Goal: Task Accomplishment & Management: Manage account settings

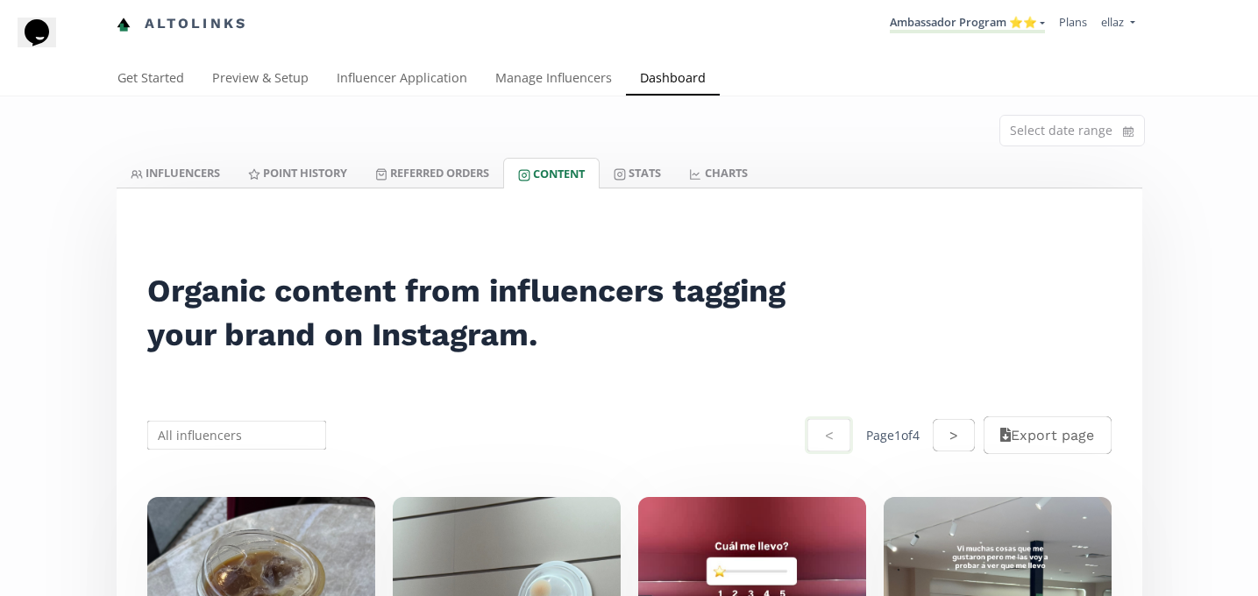
click at [967, 11] on li "Ambassador Program ⭐️⭐️ KINEDU MACRO INFLUENCERS (prog ventas) Ambassador Progr…" at bounding box center [966, 24] width 169 height 34
click at [471, 174] on link "Referred Orders" at bounding box center [432, 173] width 142 height 30
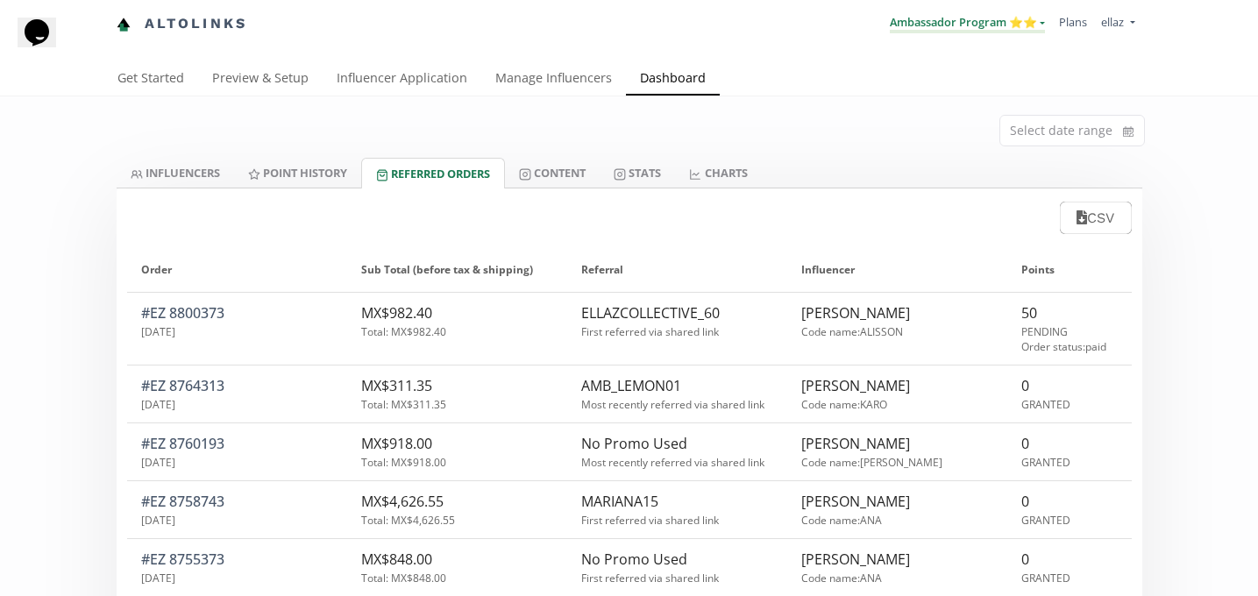
click at [1005, 28] on link "Ambassador Program ⭐️⭐️" at bounding box center [966, 23] width 155 height 19
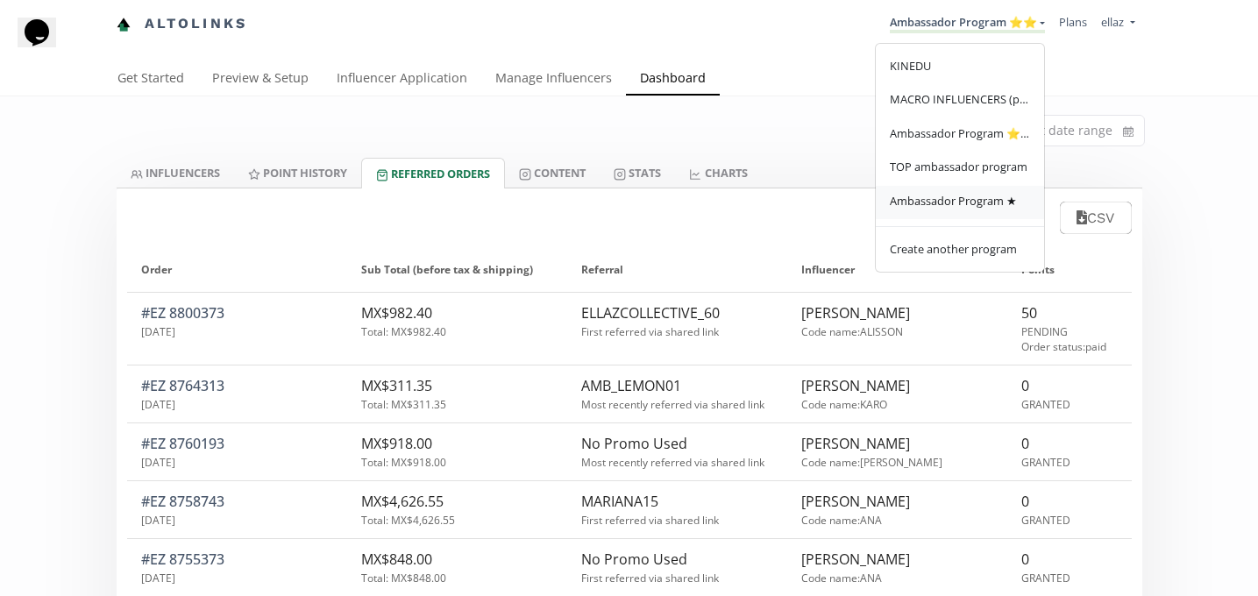
click at [996, 214] on link "Ambassador Program ★" at bounding box center [959, 203] width 168 height 34
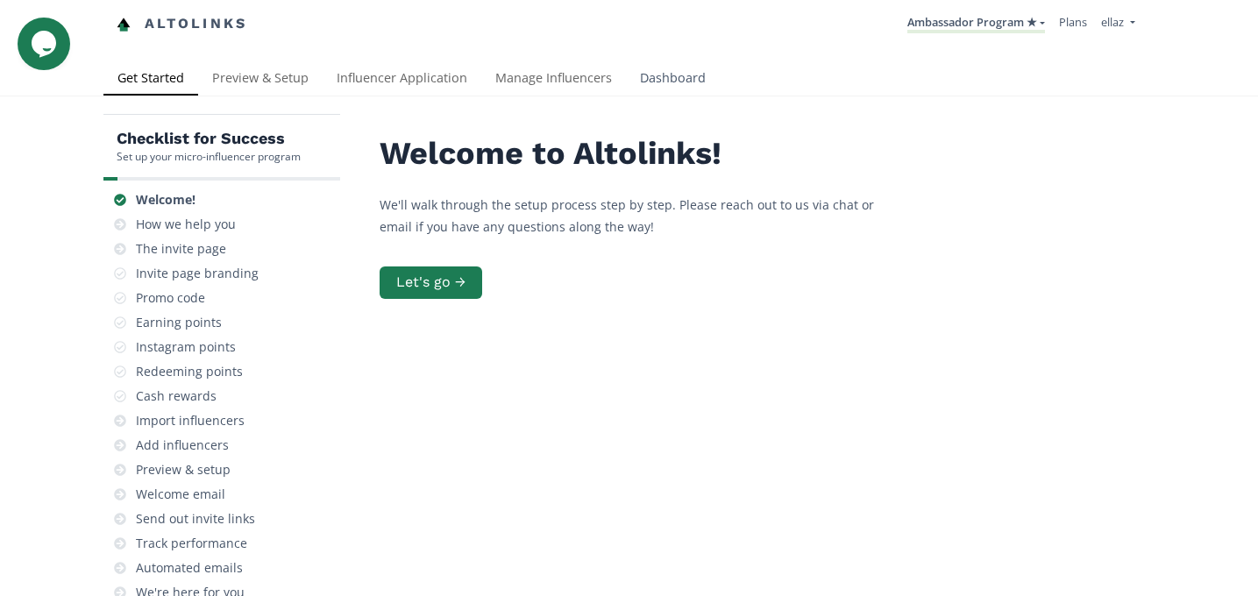
click at [687, 84] on link "Dashboard" at bounding box center [673, 79] width 94 height 35
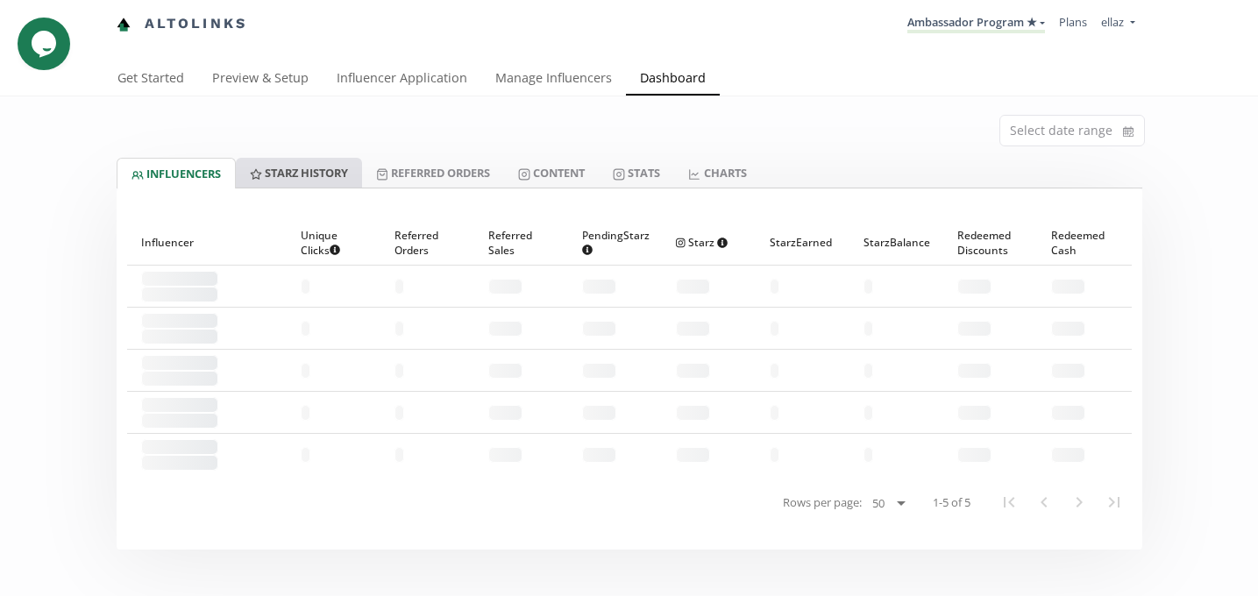
click at [336, 170] on link "Starz HISTORY" at bounding box center [299, 173] width 126 height 30
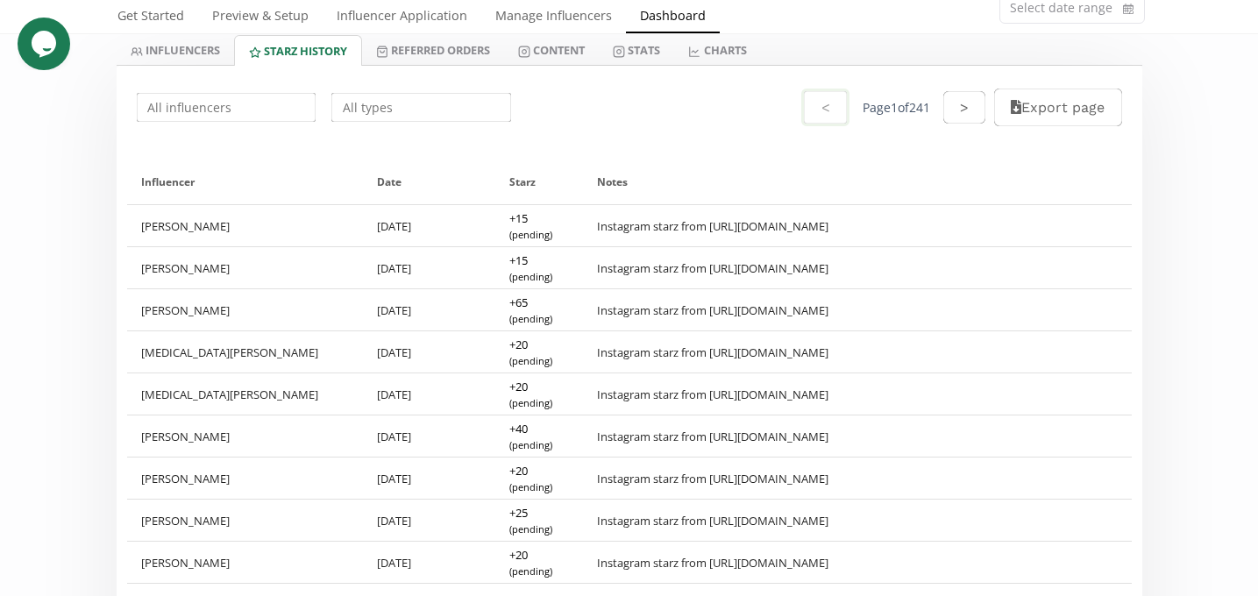
scroll to position [124, 0]
click at [215, 110] on input "text" at bounding box center [226, 106] width 185 height 34
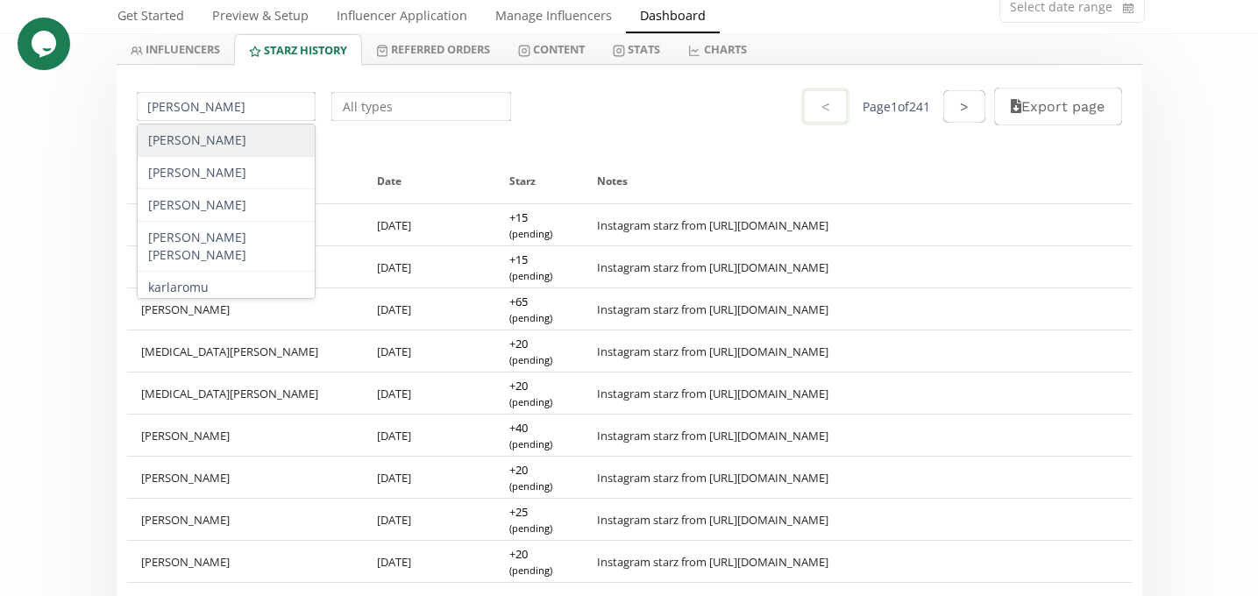
click at [232, 144] on div "[PERSON_NAME]" at bounding box center [227, 140] width 178 height 32
type input "[PERSON_NAME]"
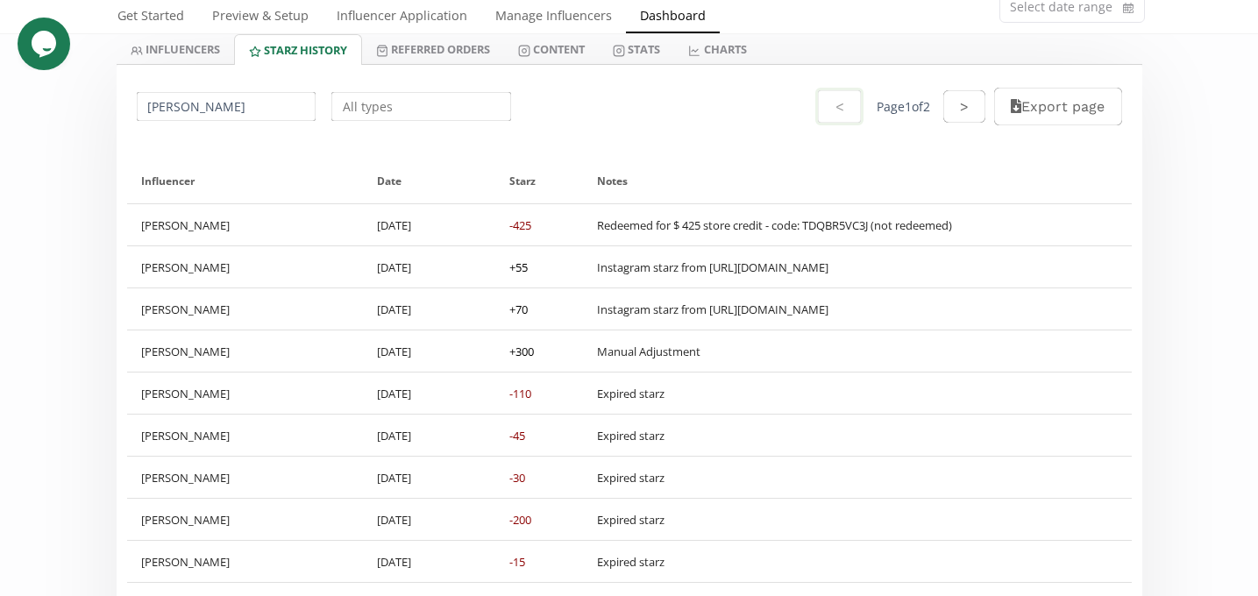
click at [847, 223] on div "Redeemed for $ 425 store credit - code: TDQBR5VC3J (not redeemed)" at bounding box center [774, 225] width 355 height 16
copy div "TDQBR5VC3J"
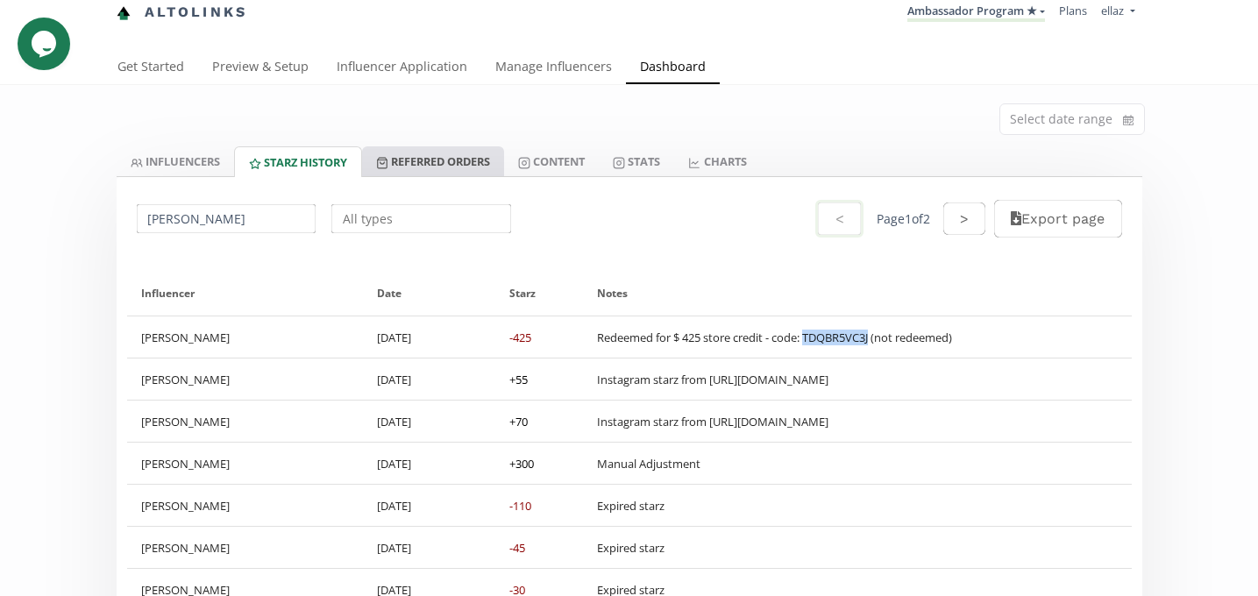
scroll to position [0, 0]
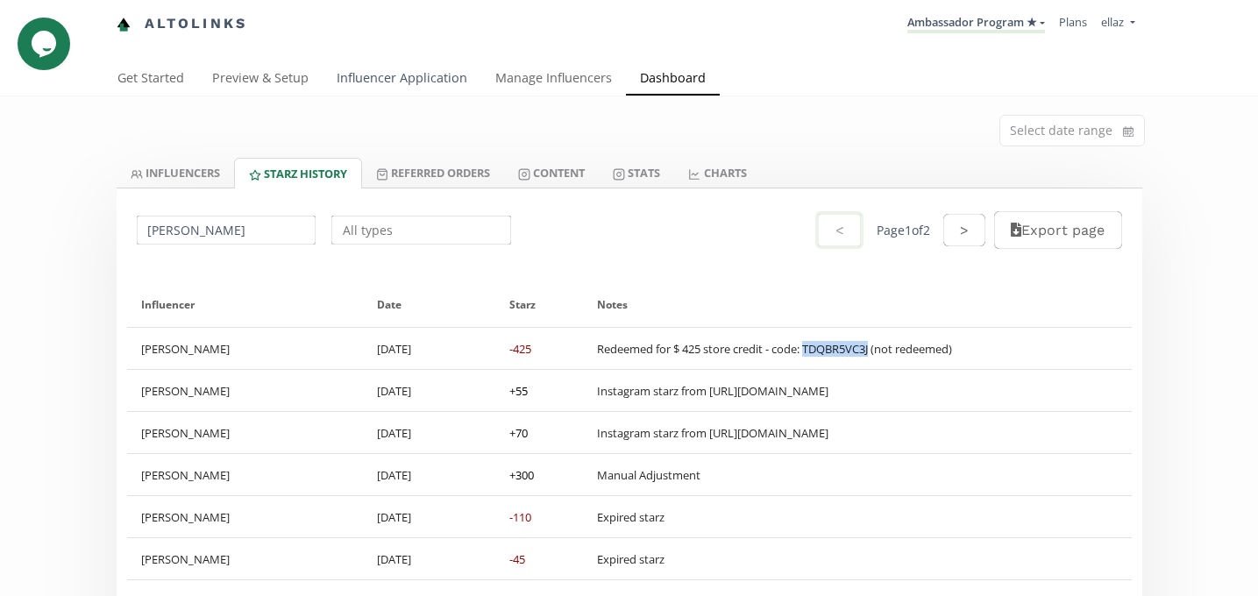
click at [393, 64] on link "Influencer Application" at bounding box center [401, 79] width 159 height 35
click at [393, 67] on link "Influencer Application" at bounding box center [401, 79] width 159 height 35
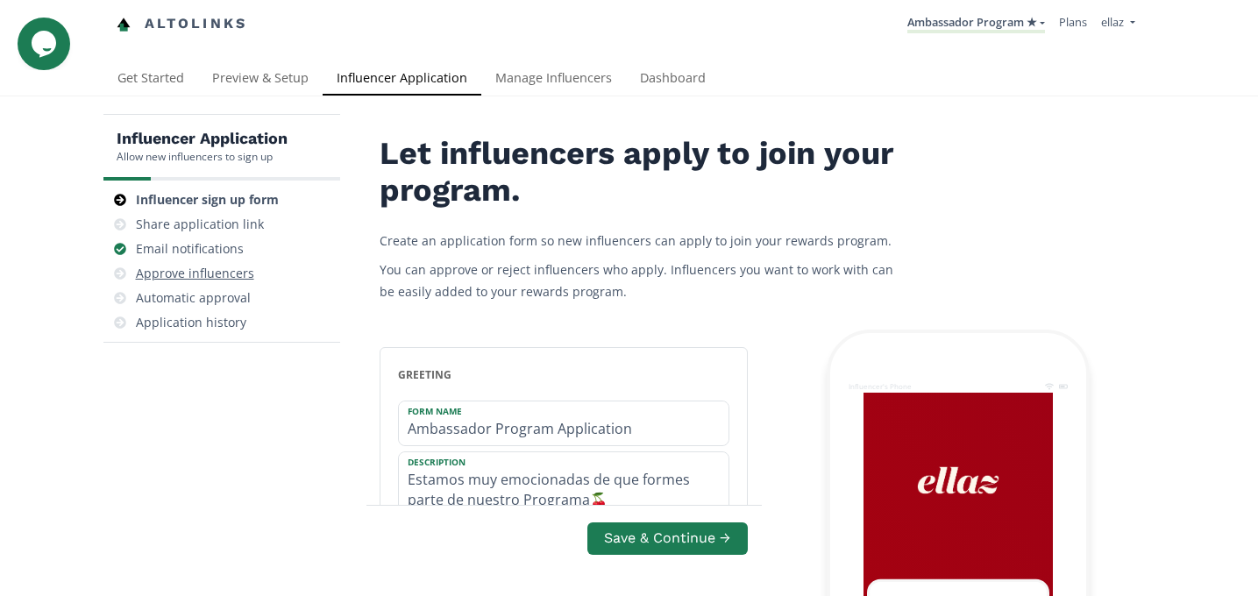
click at [218, 270] on div "Approve influencers" at bounding box center [195, 274] width 118 height 18
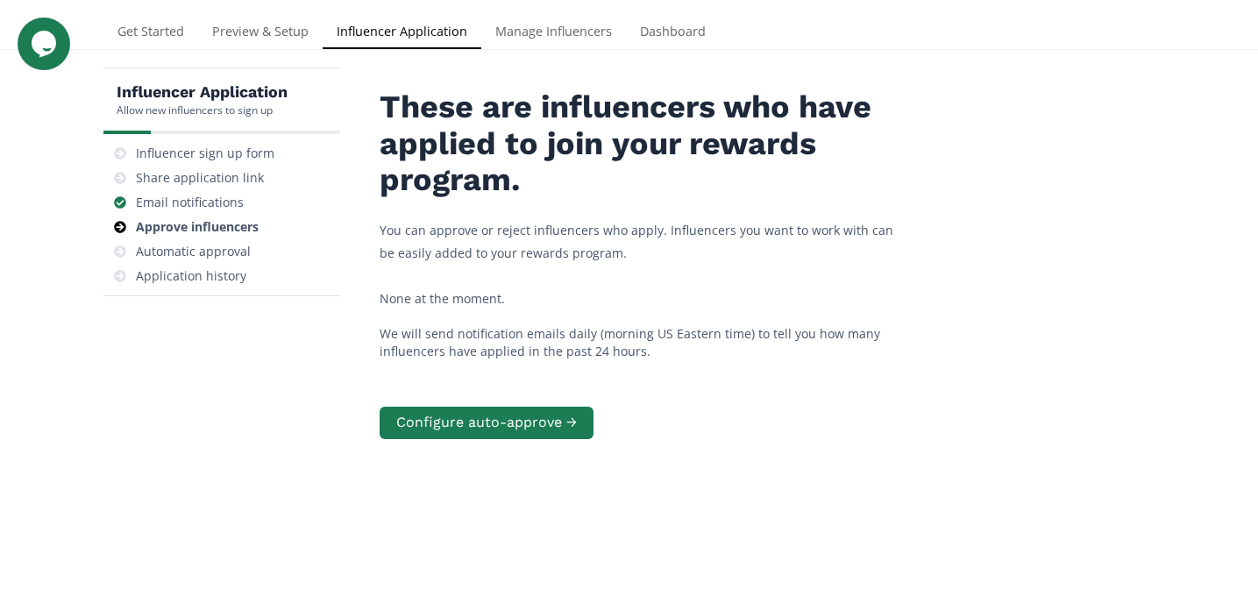
scroll to position [29, 0]
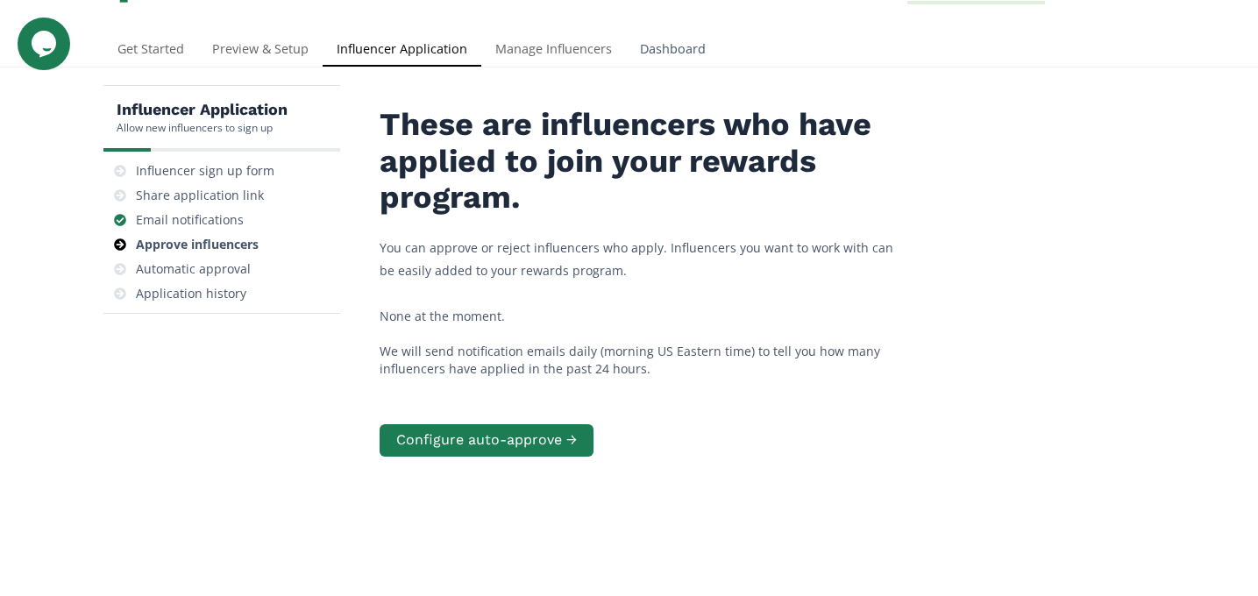
click at [676, 50] on link "Dashboard" at bounding box center [673, 50] width 94 height 35
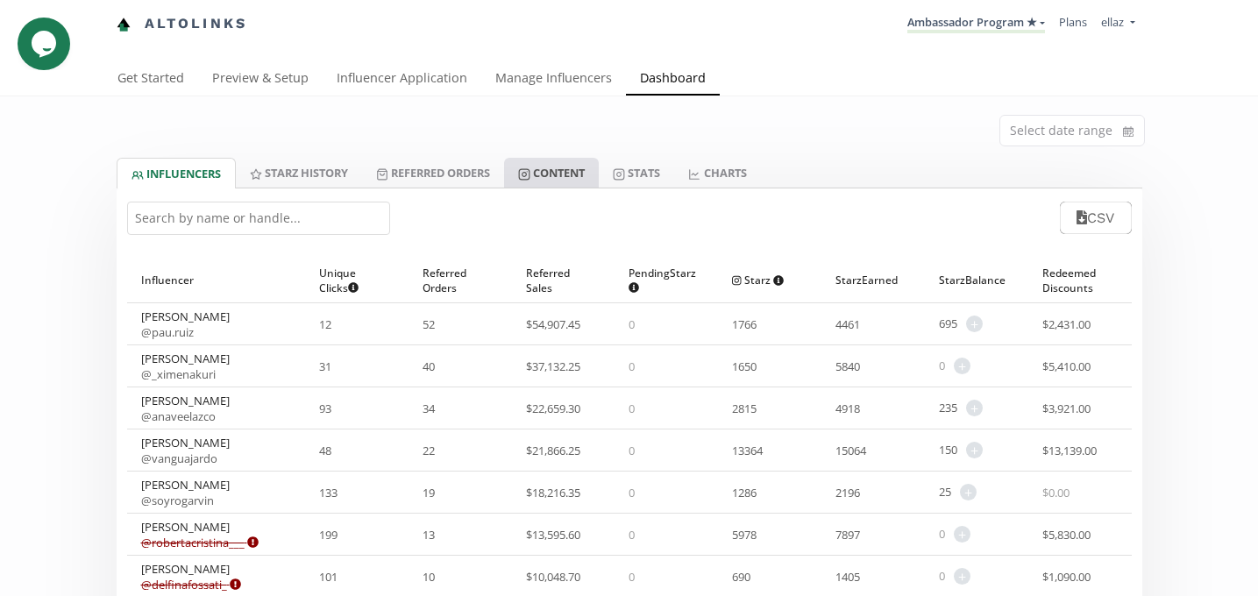
click at [557, 187] on link "Content" at bounding box center [551, 173] width 95 height 30
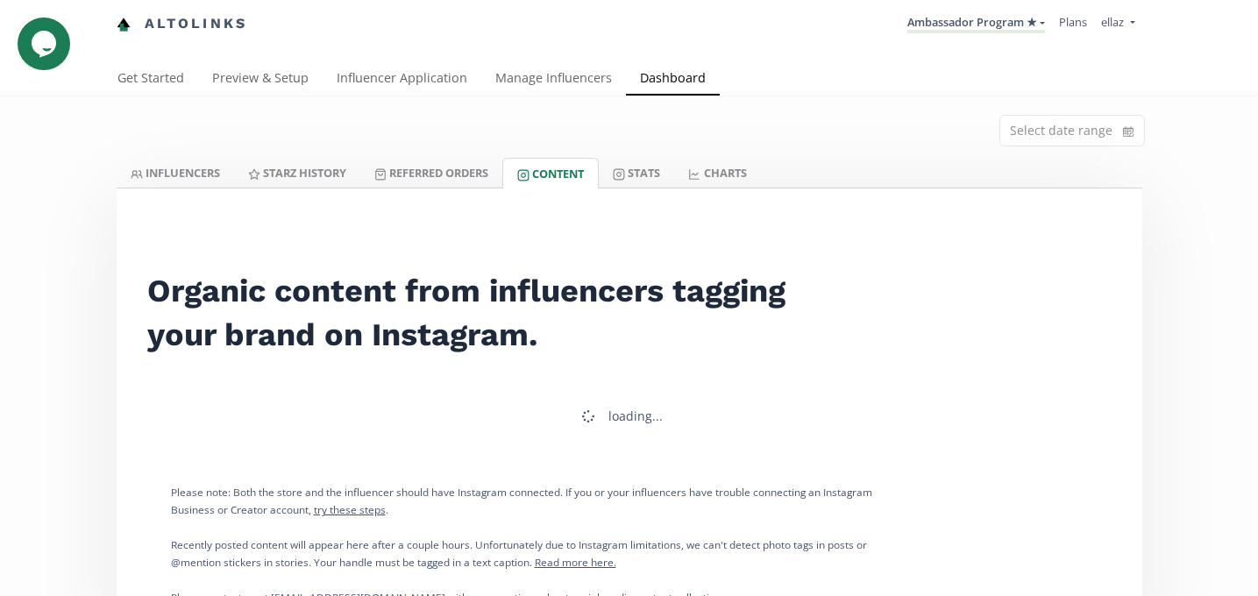
click at [557, 187] on link "Content" at bounding box center [550, 173] width 96 height 31
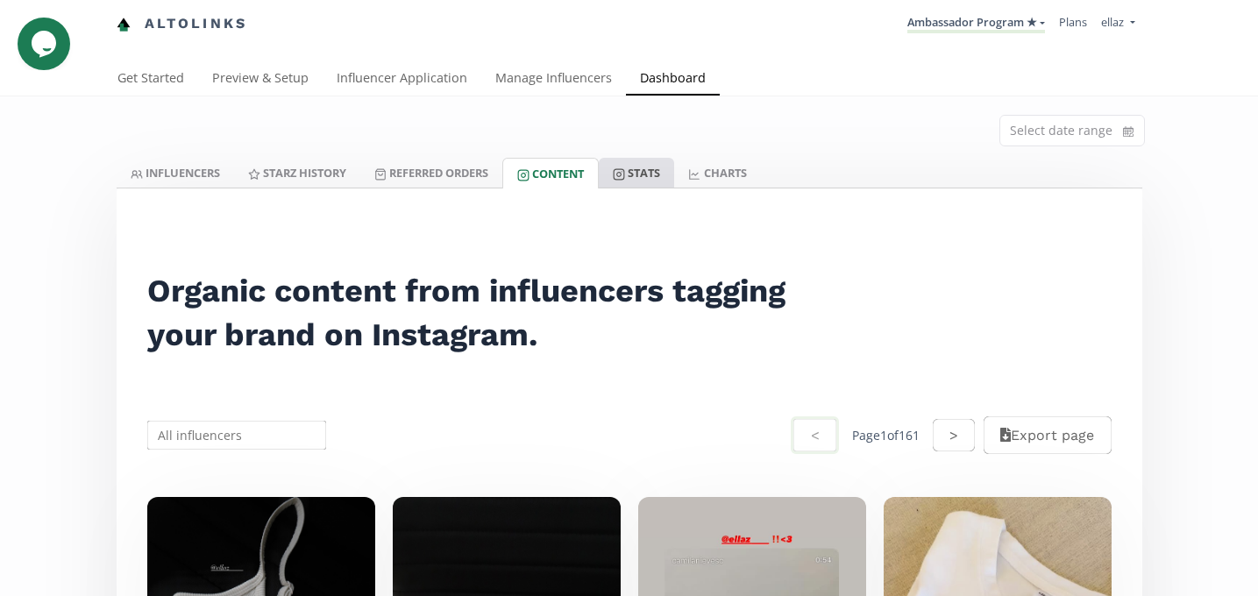
click at [652, 180] on link "Stats" at bounding box center [636, 173] width 75 height 30
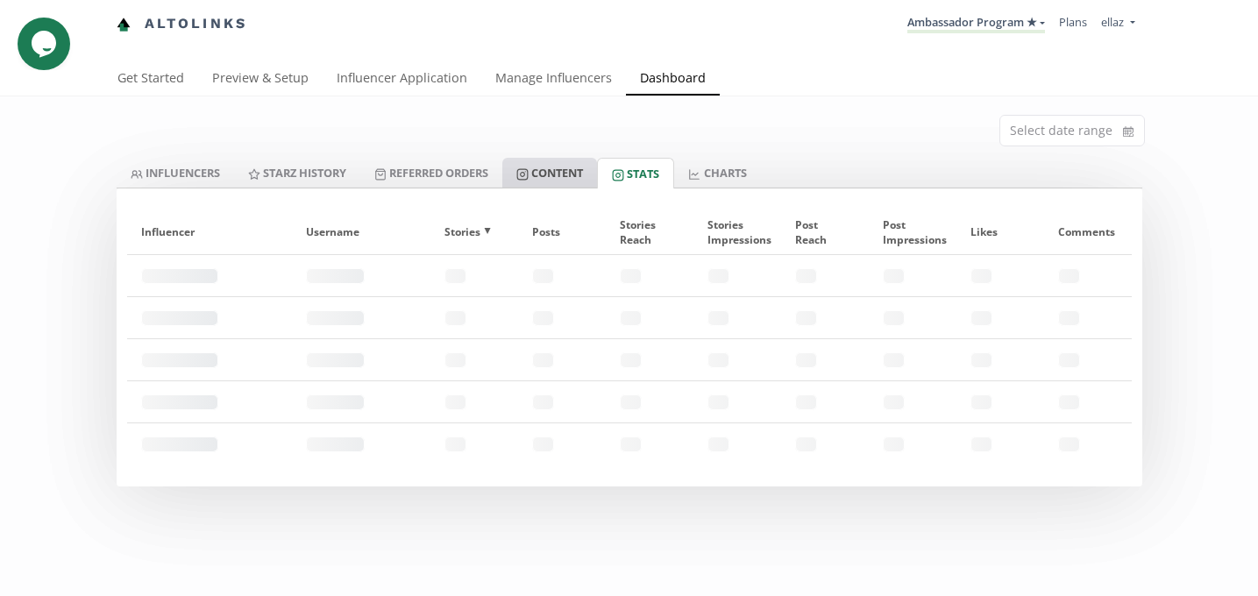
click at [565, 180] on link "Content" at bounding box center [549, 173] width 95 height 30
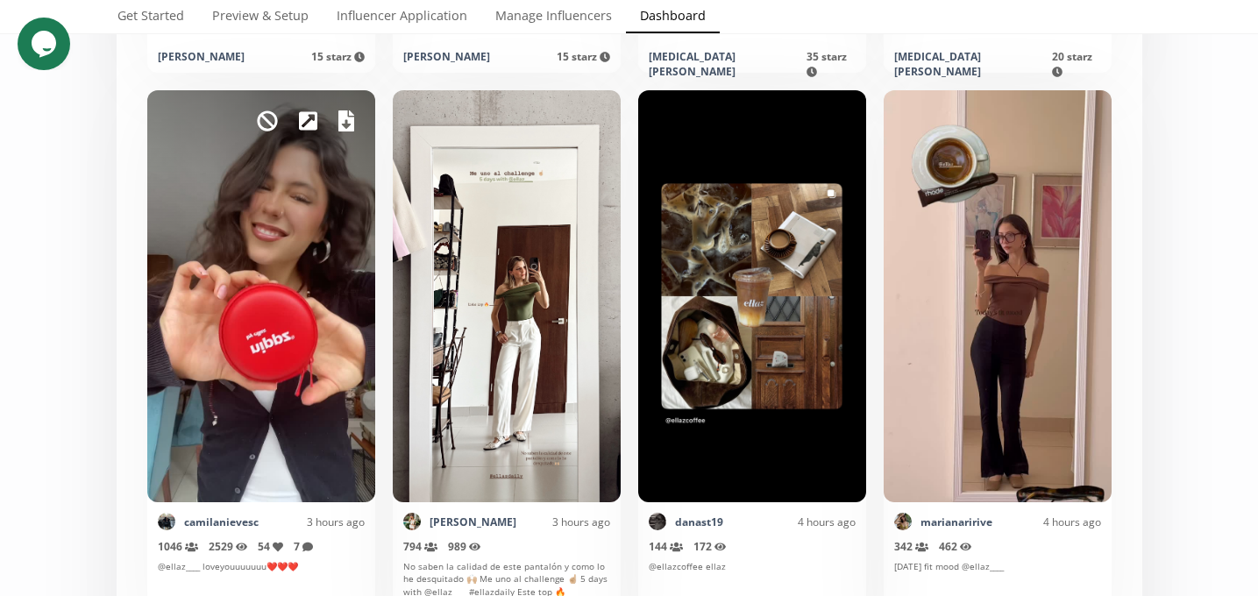
scroll to position [1565, 0]
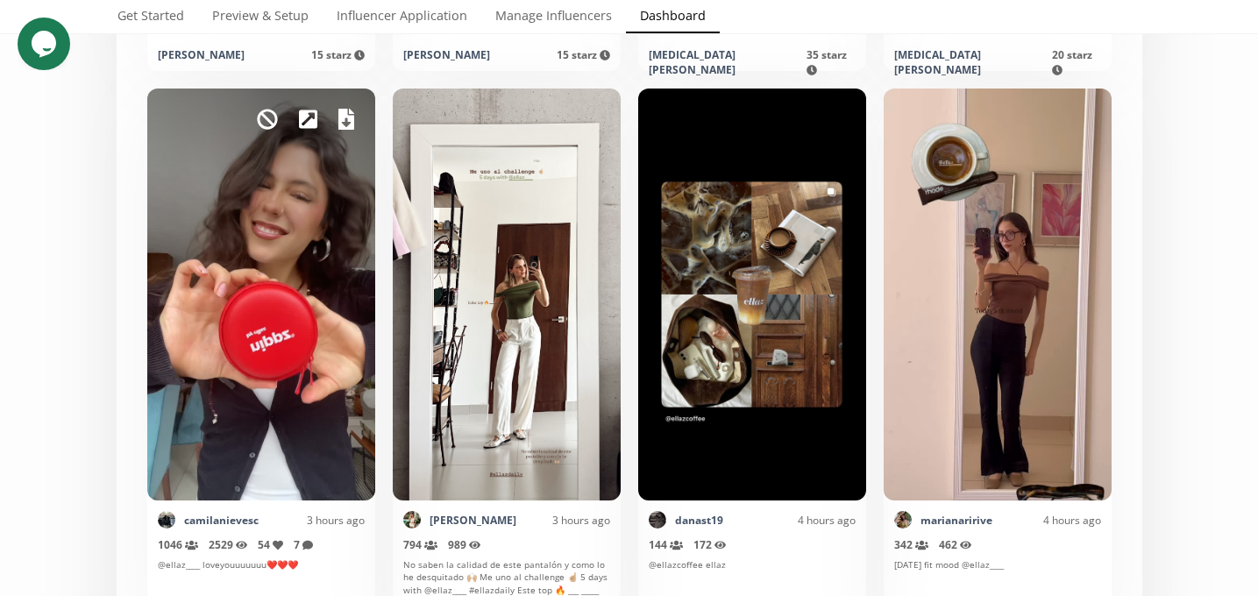
click at [302, 116] on icon at bounding box center [308, 119] width 18 height 18
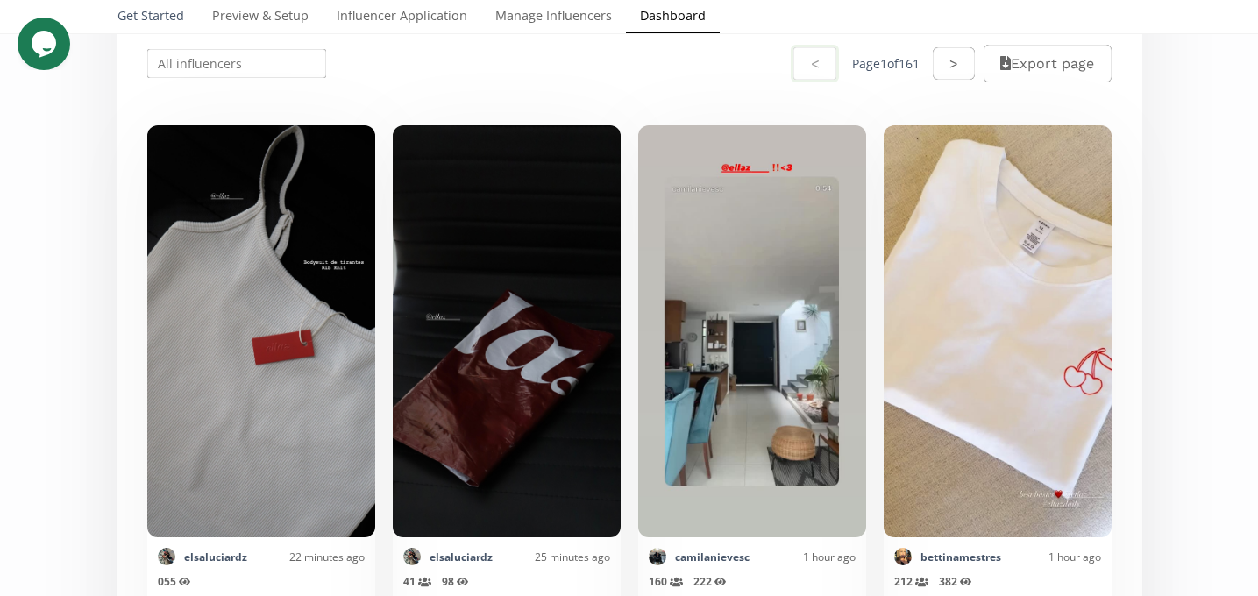
scroll to position [0, 0]
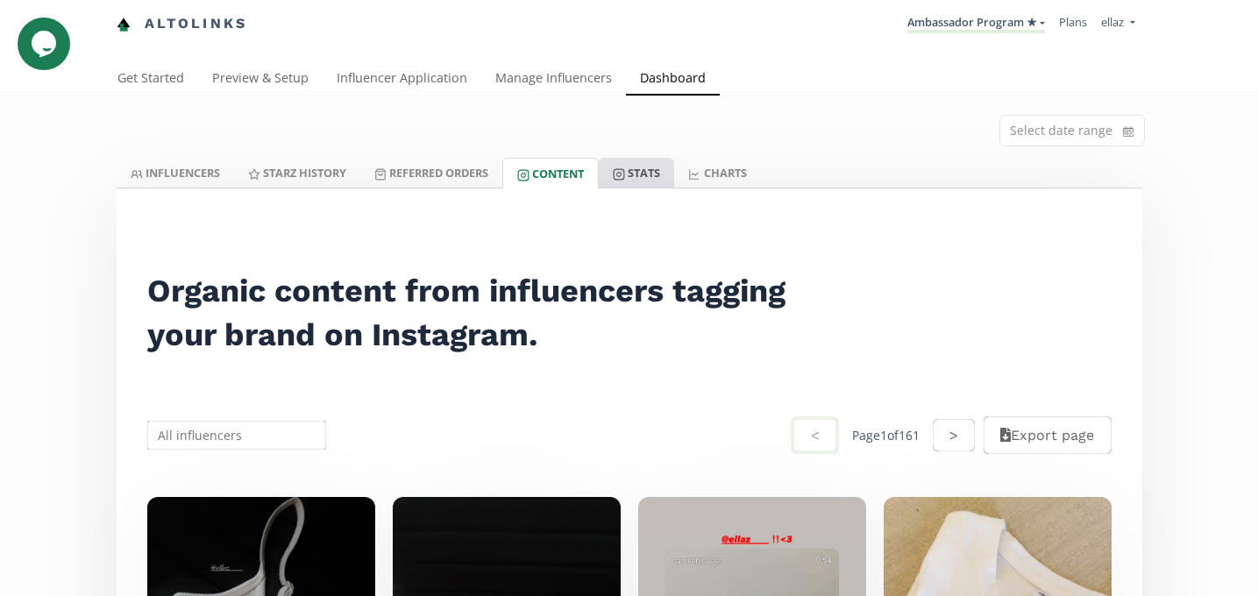
click at [629, 166] on link "Stats" at bounding box center [636, 173] width 75 height 30
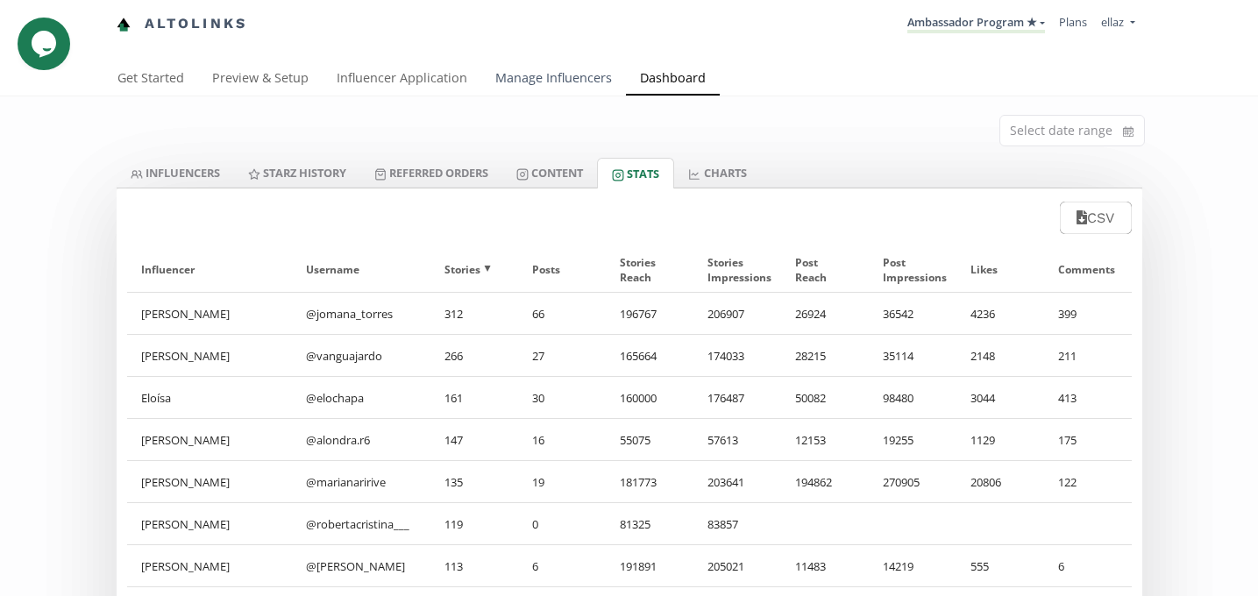
click at [544, 89] on link "Manage Influencers" at bounding box center [553, 79] width 145 height 35
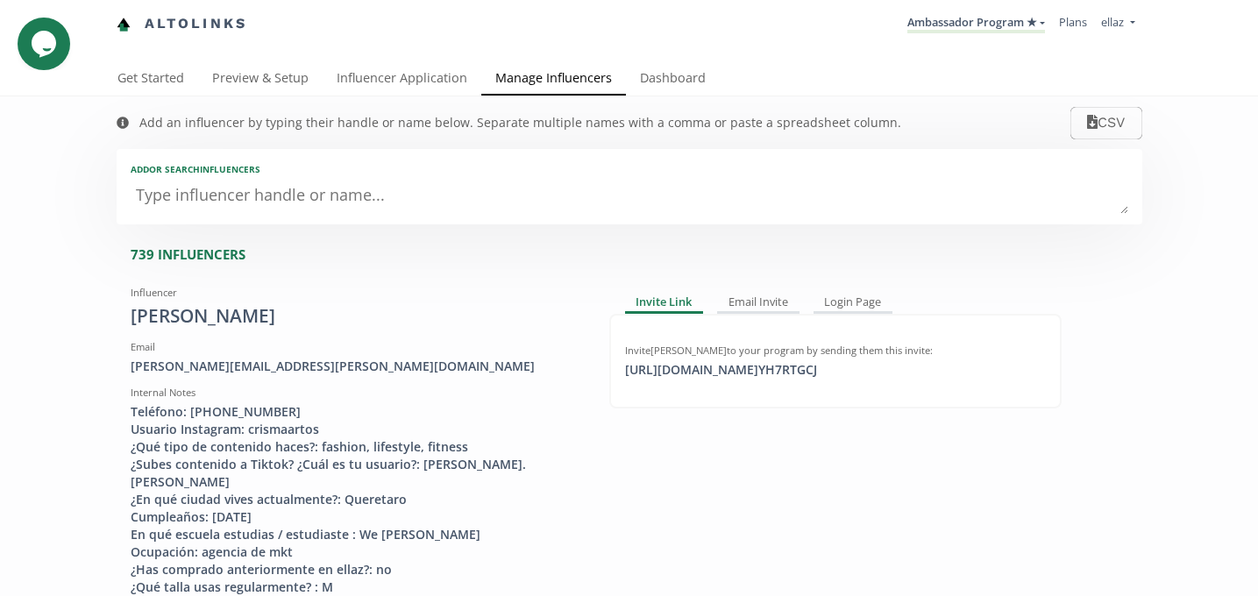
click at [272, 200] on textarea at bounding box center [629, 196] width 997 height 35
type textarea "ca"
type input "ca"
type input "CA"
type textarea "cam"
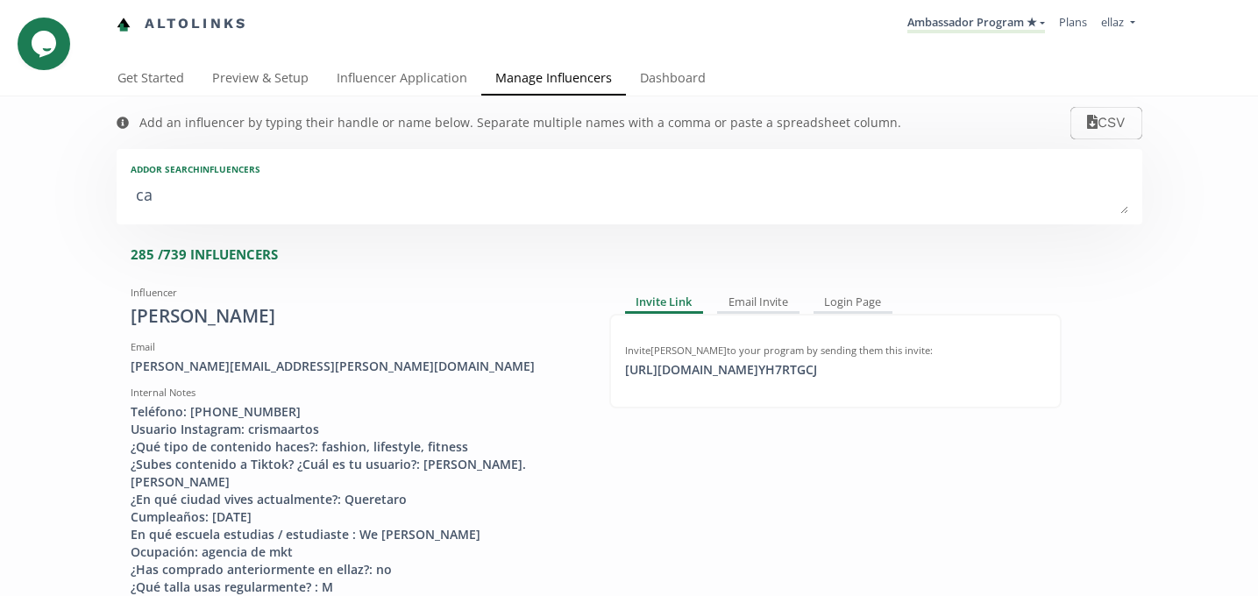
type input "cam"
type input "CAM"
type textarea "cami"
type input "cami"
type input "CAMI"
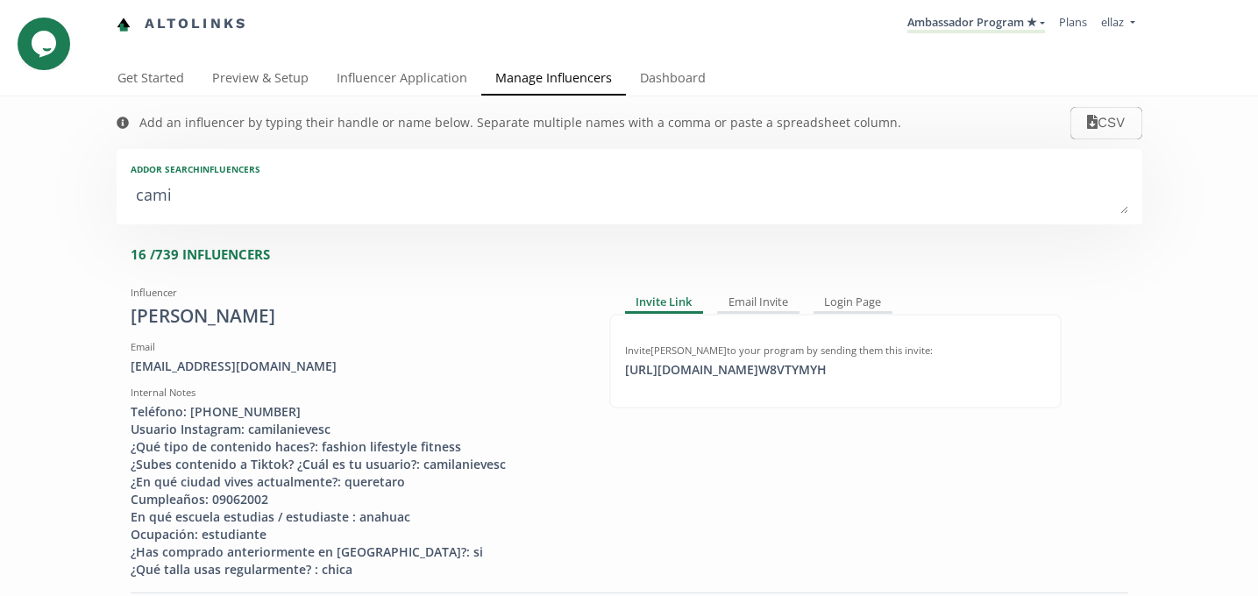
type textarea "camil"
type input "camil"
type input "CAMIL"
type textarea "camila"
type input "camila"
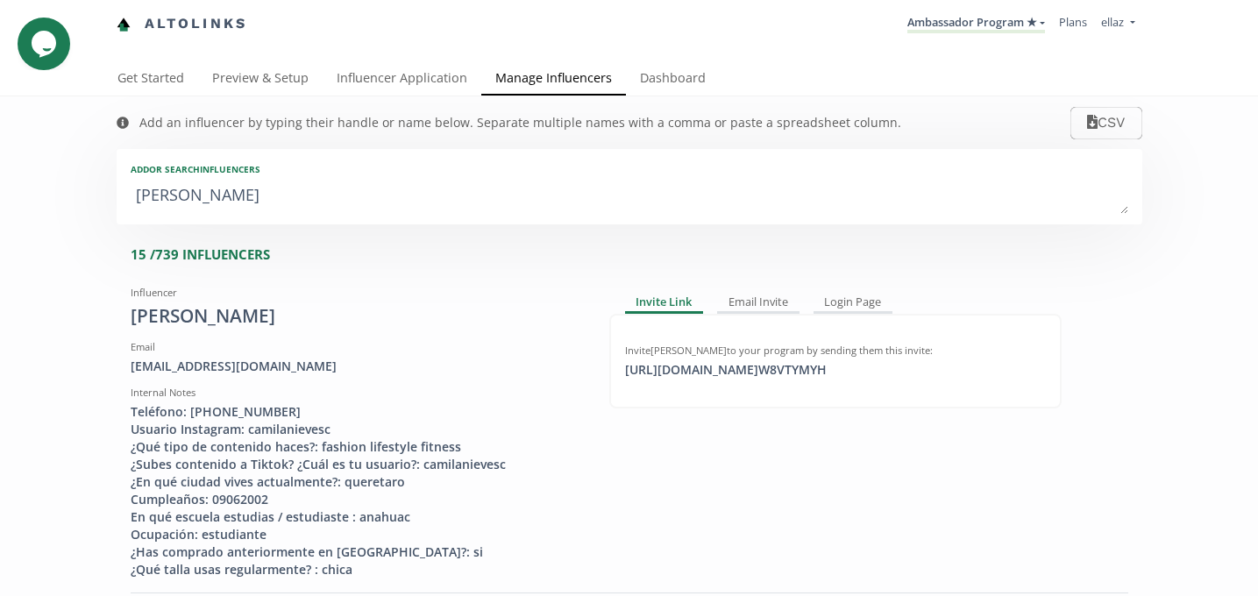
type input "CAMILA"
type textarea "camila n"
type input "camila n"
type textarea "camila ni"
type input "camila ni"
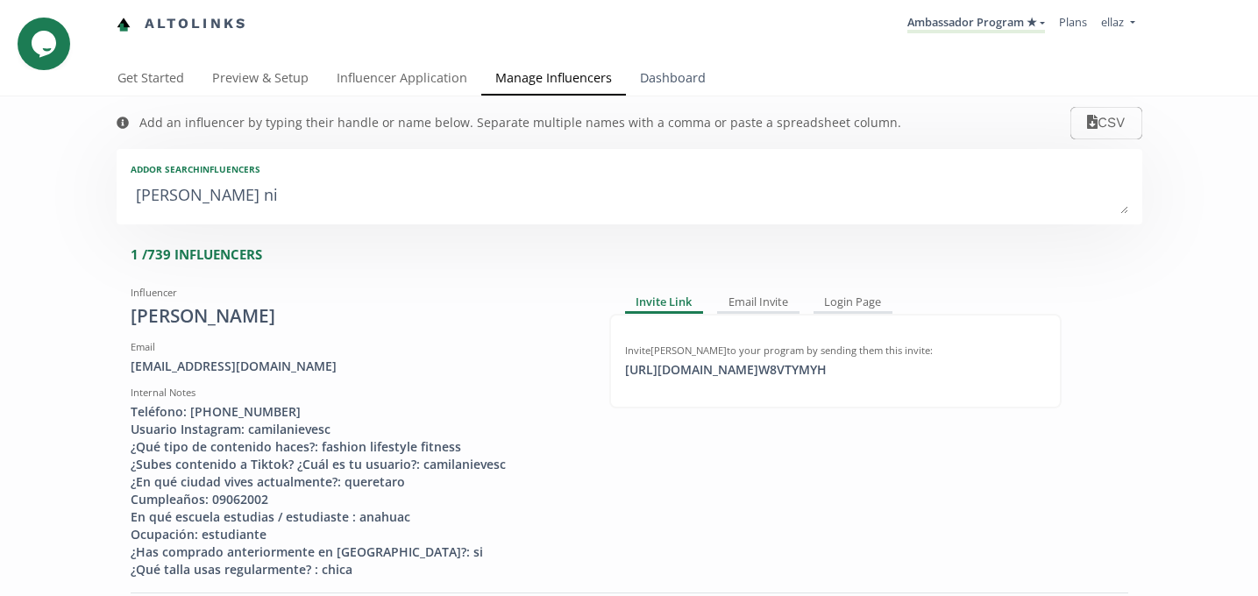
type textarea "camila ni"
click at [684, 83] on link "Dashboard" at bounding box center [673, 79] width 94 height 35
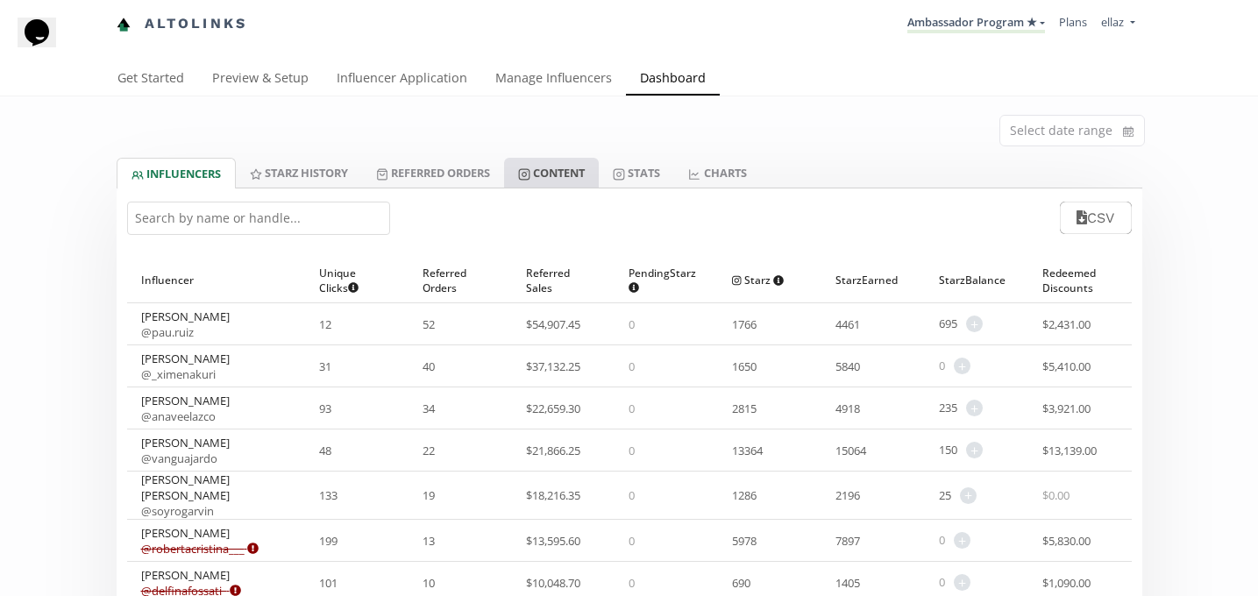
click at [566, 160] on link "Content" at bounding box center [551, 173] width 95 height 30
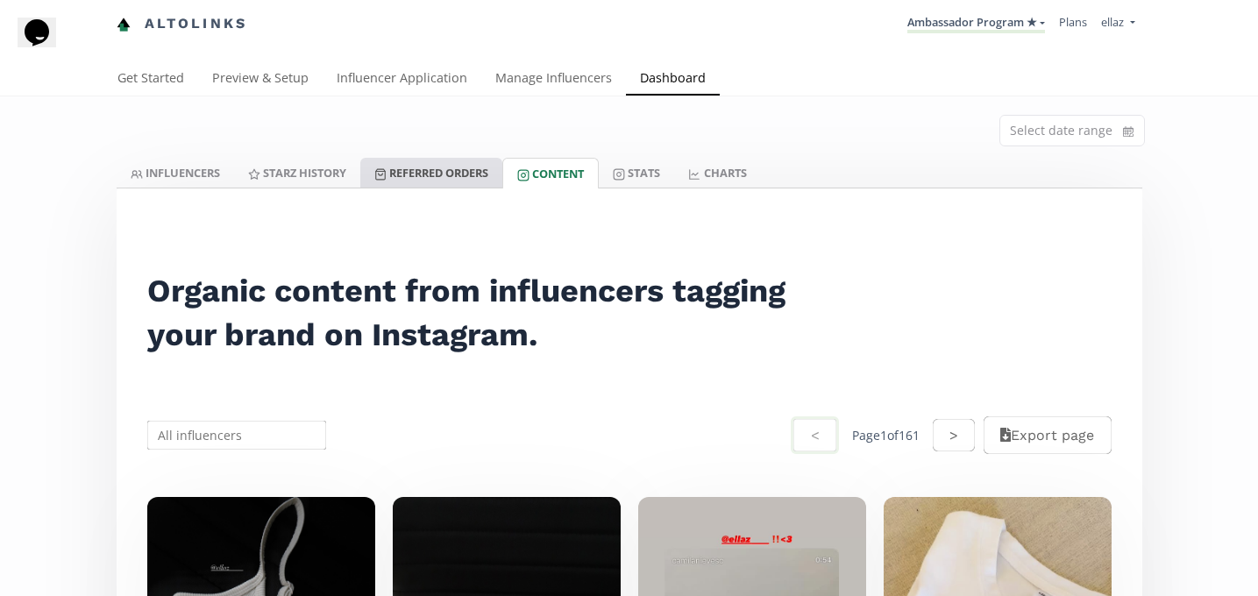
click at [455, 171] on link "Referred Orders" at bounding box center [431, 173] width 142 height 30
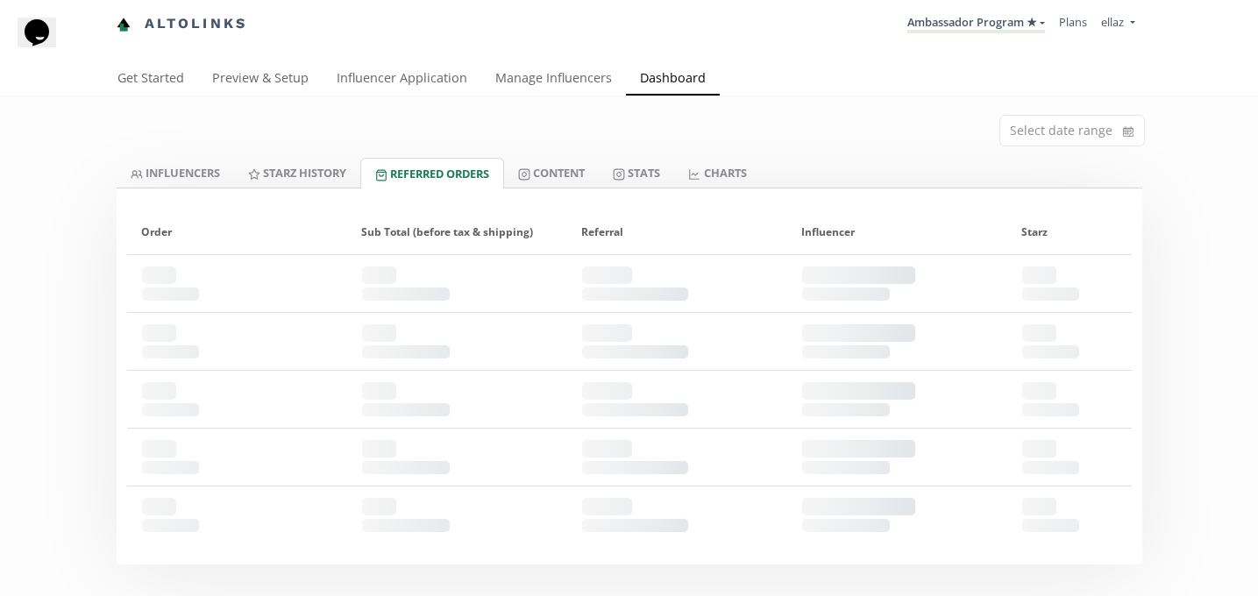
click at [674, 194] on div at bounding box center [629, 193] width 1025 height 11
click at [664, 181] on link "Stats" at bounding box center [636, 173] width 75 height 30
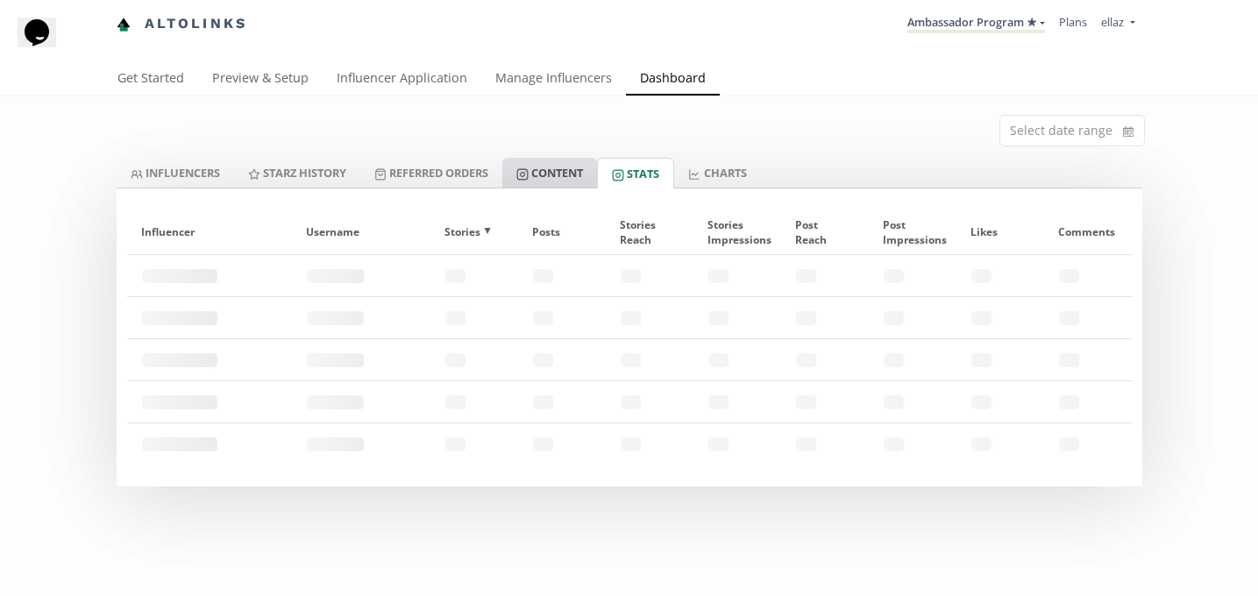
click at [554, 176] on link "Content" at bounding box center [549, 173] width 95 height 30
